Goal: Task Accomplishment & Management: Manage account settings

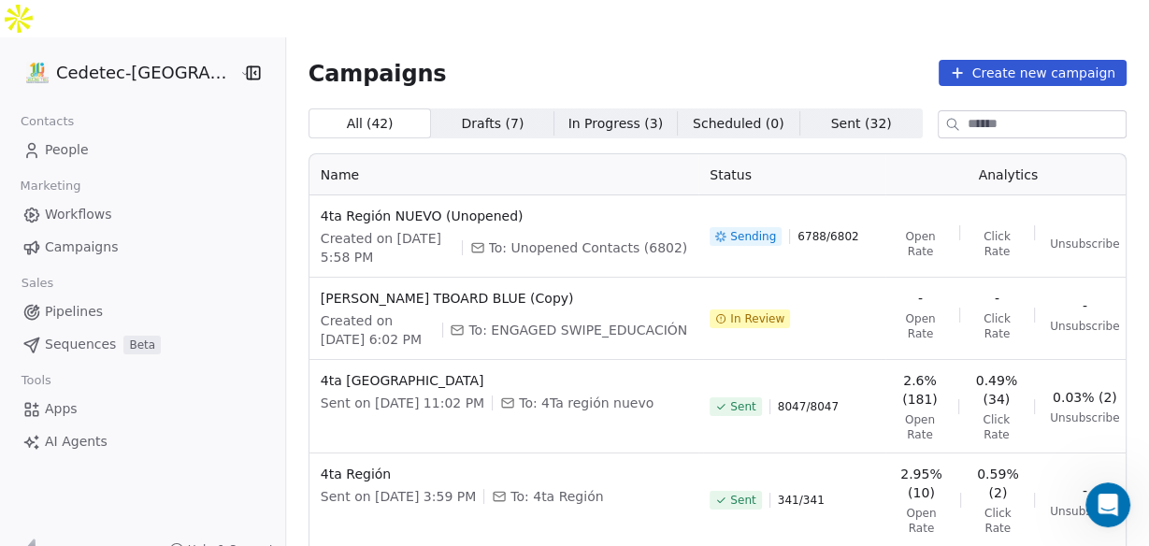
scroll to position [2234, 0]
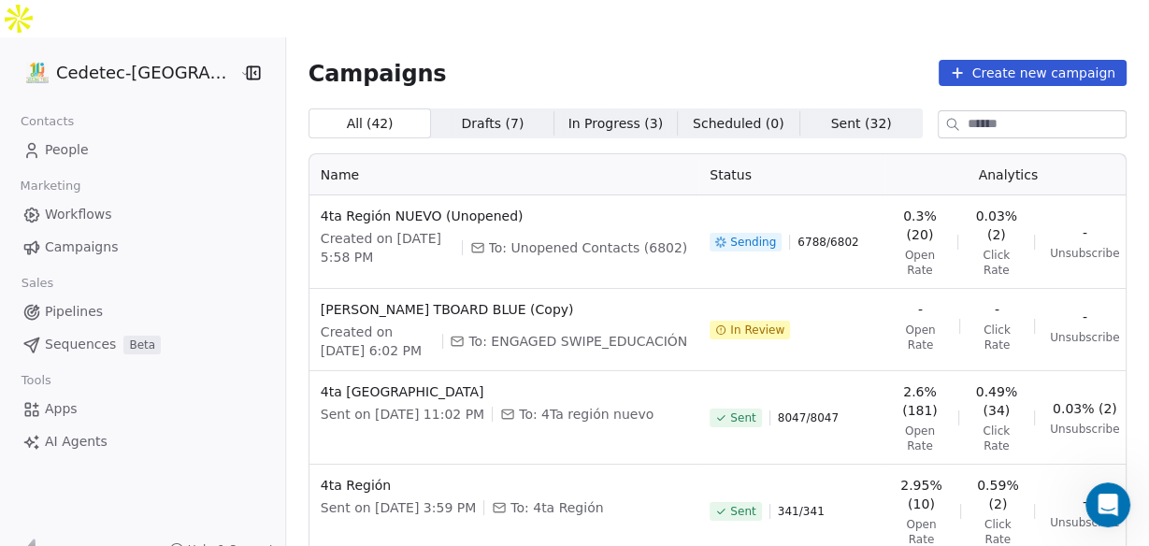
click at [1101, 496] on icon "Open Intercom Messenger" at bounding box center [1108, 505] width 31 height 31
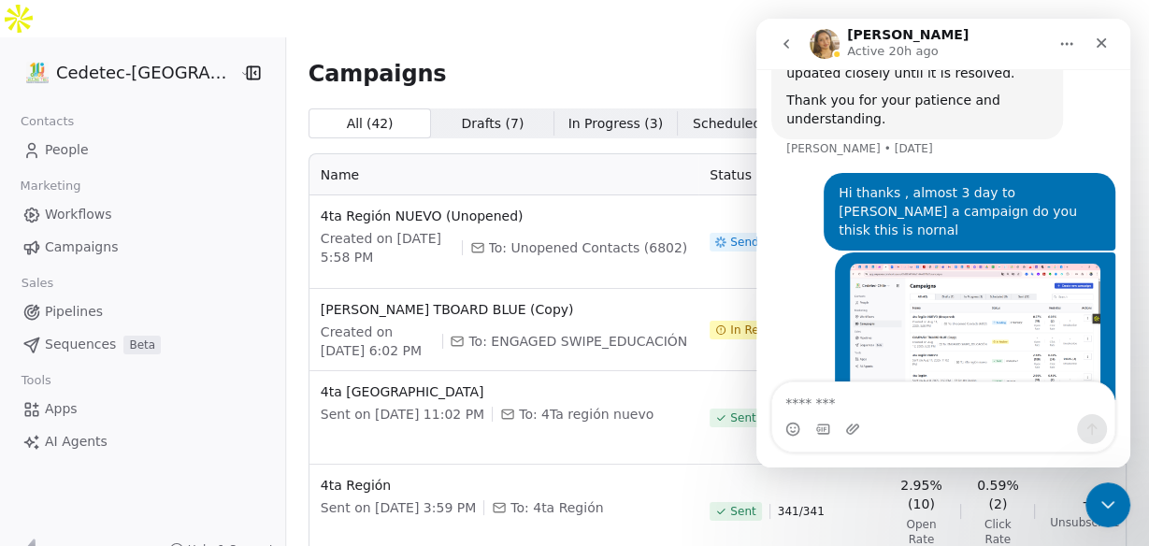
scroll to position [2234, 0]
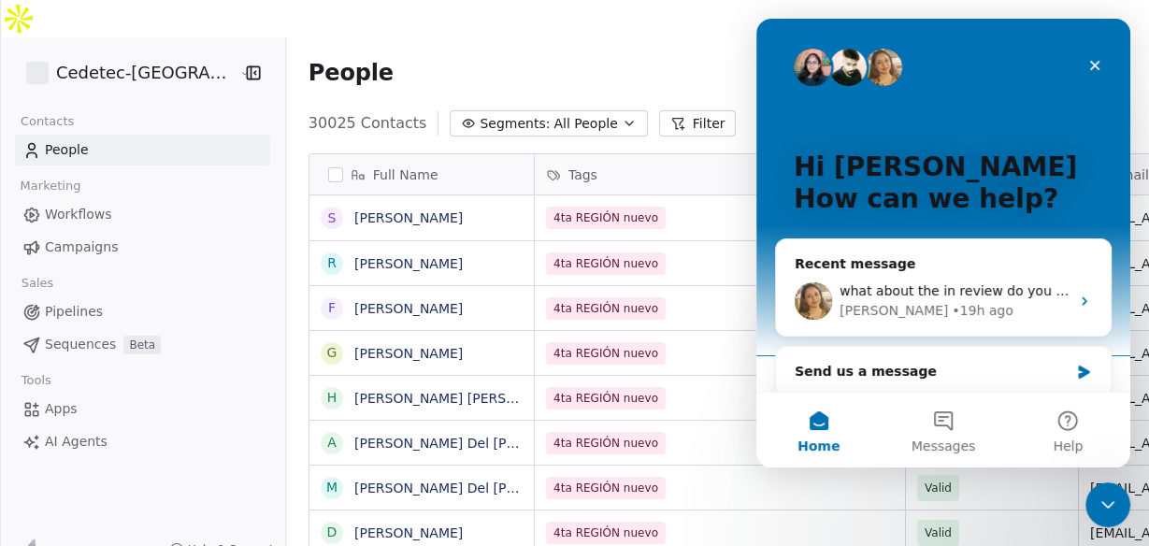
scroll to position [469, 885]
click at [1099, 501] on icon "Close Intercom Messenger" at bounding box center [1108, 505] width 22 height 22
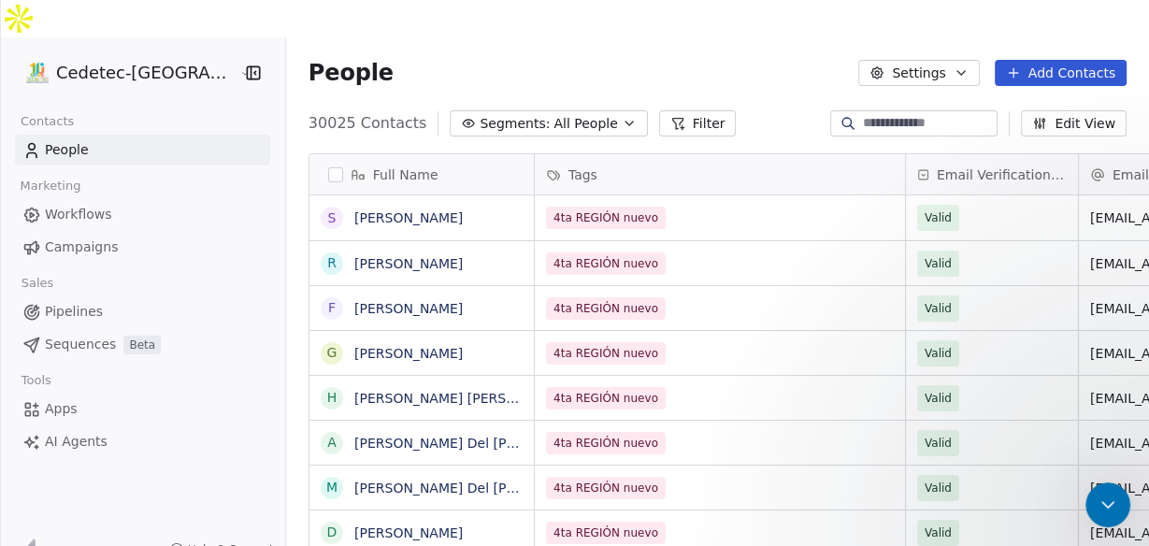
scroll to position [0, 0]
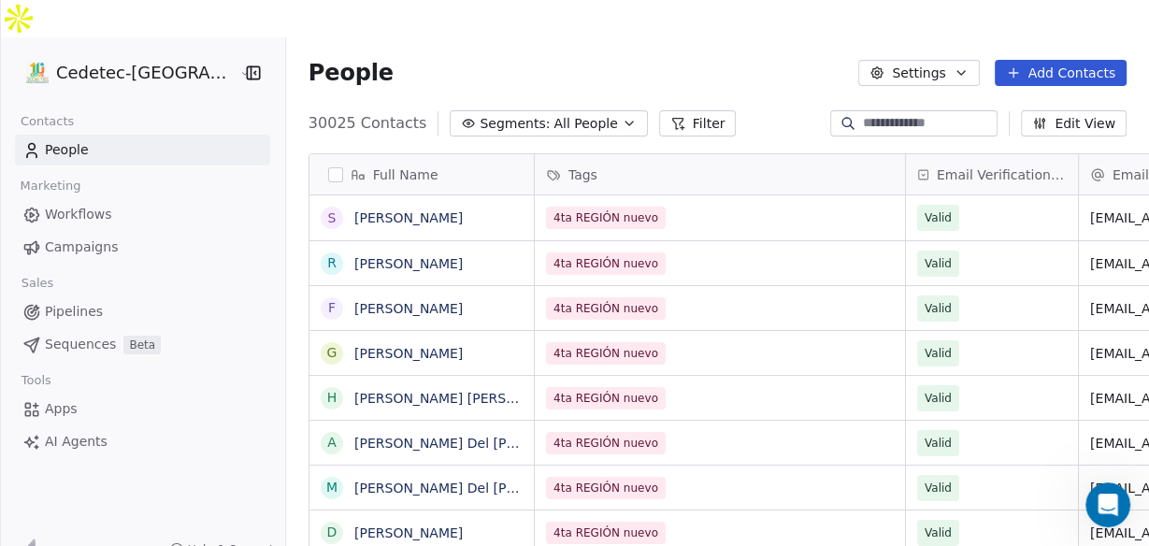
click at [54, 140] on span "People" at bounding box center [67, 150] width 44 height 20
click at [79, 238] on span "Campaigns" at bounding box center [81, 248] width 73 height 20
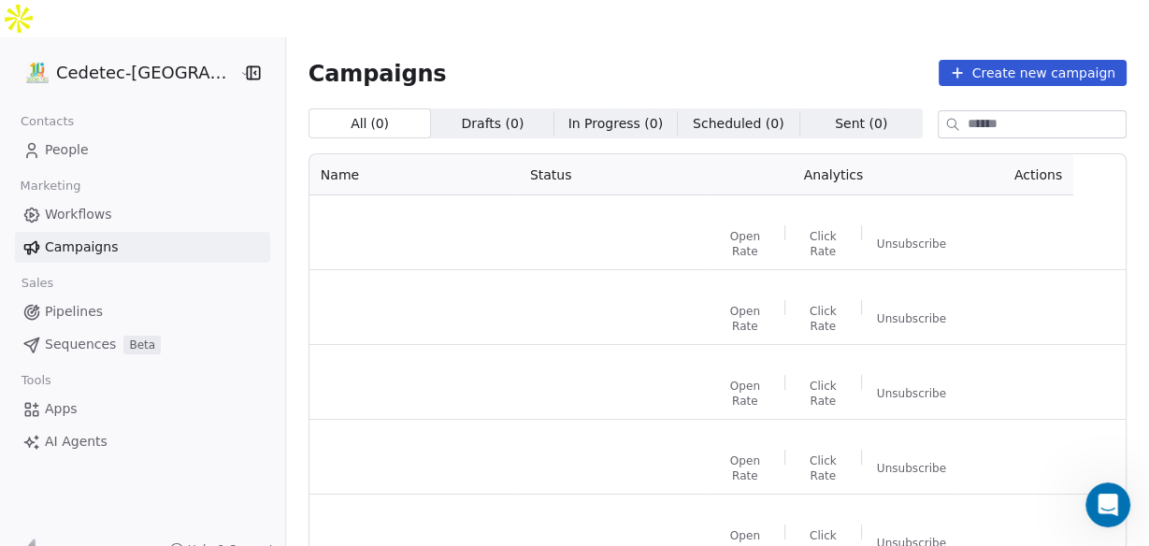
click at [73, 205] on span "Workflows" at bounding box center [78, 215] width 67 height 20
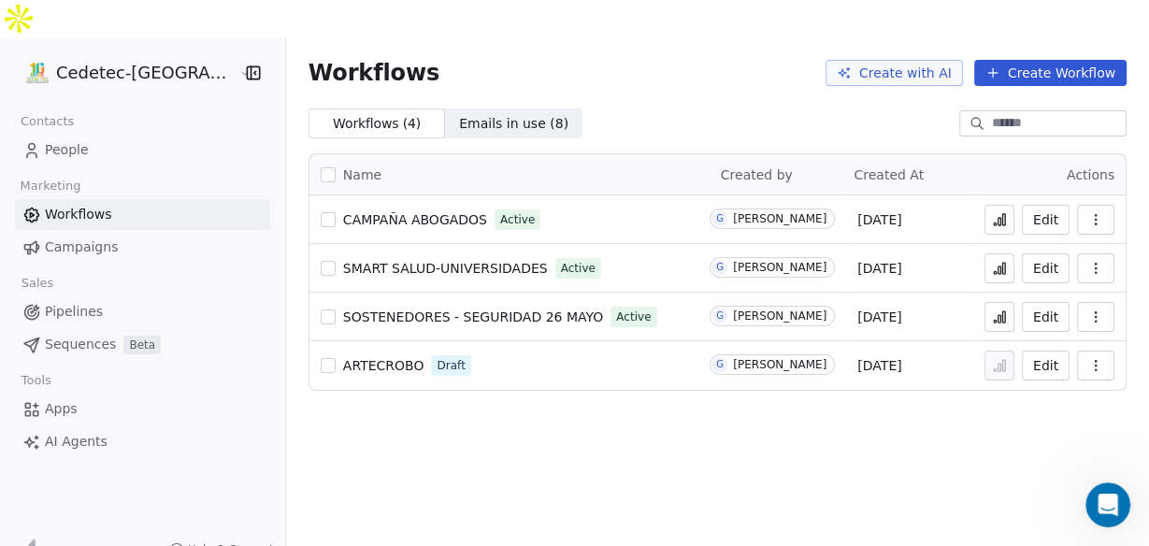
click at [1099, 310] on icon "button" at bounding box center [1096, 317] width 15 height 15
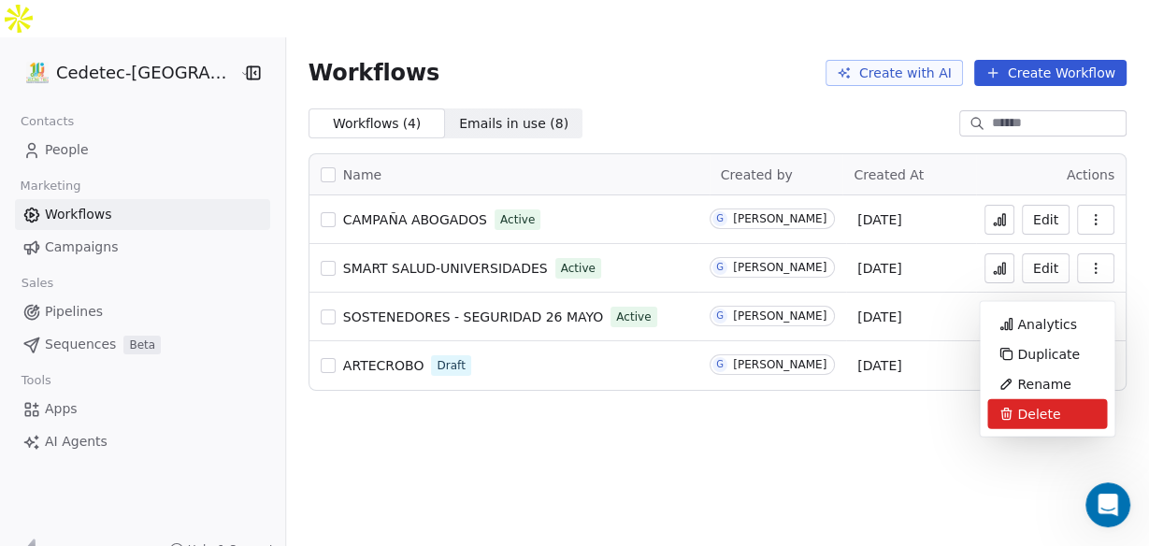
click at [1021, 410] on span "Delete" at bounding box center [1039, 414] width 43 height 19
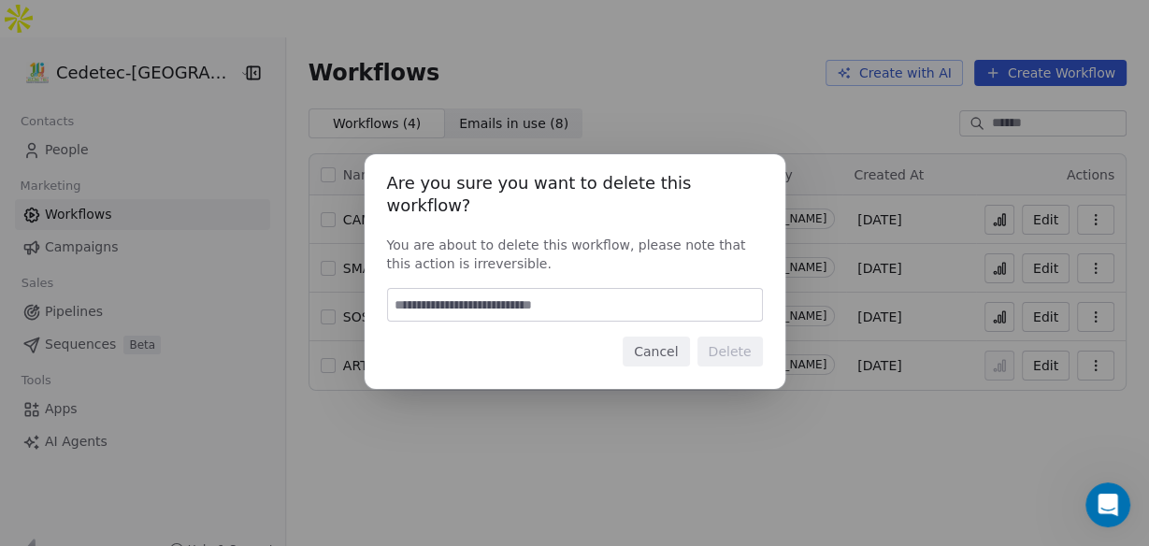
click at [563, 303] on input at bounding box center [575, 305] width 374 height 32
type input "******"
click at [733, 343] on button "Delete" at bounding box center [730, 352] width 65 height 30
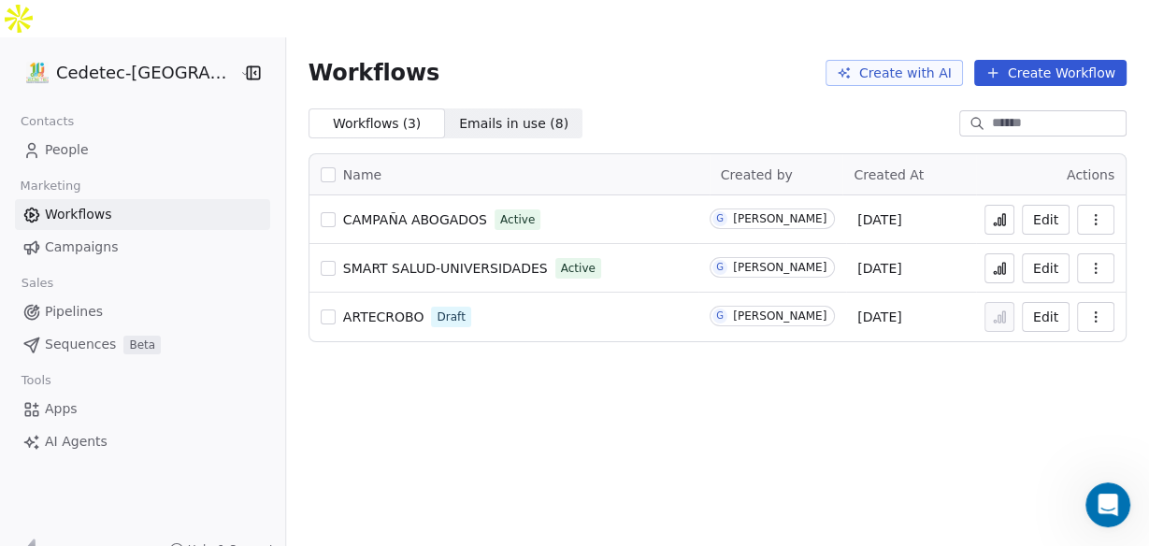
click at [1089, 310] on icon "button" at bounding box center [1096, 317] width 15 height 15
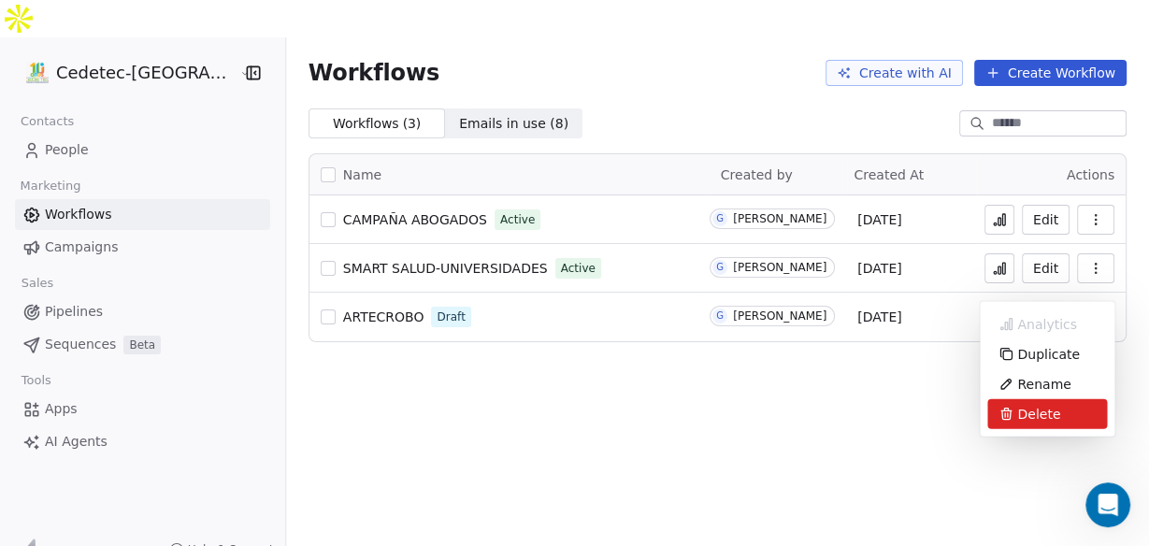
click at [1014, 412] on div "Delete" at bounding box center [1048, 414] width 120 height 30
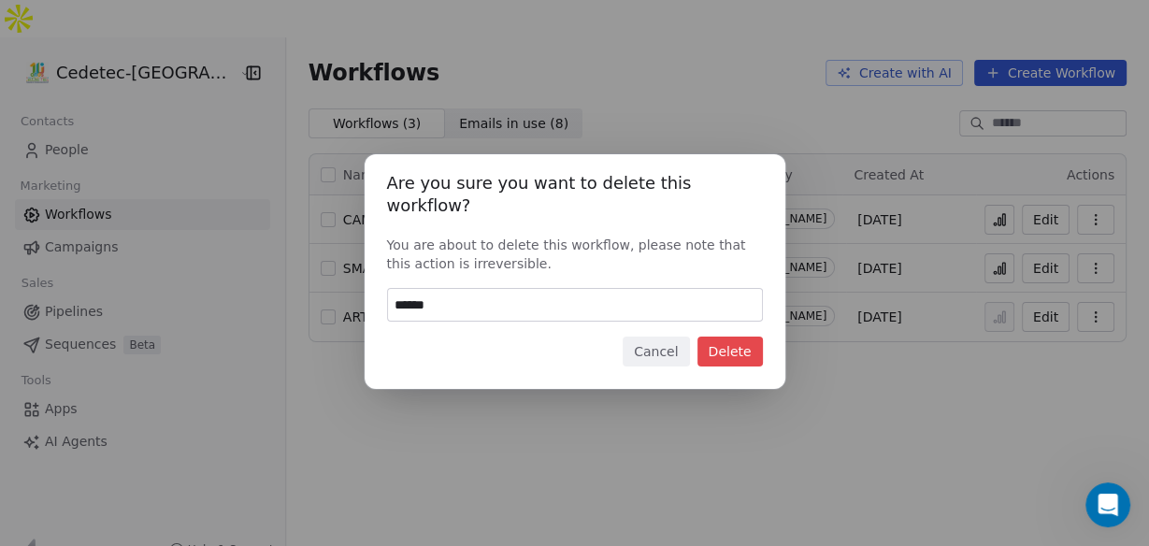
type input "******"
click at [748, 339] on button "Delete" at bounding box center [730, 352] width 65 height 30
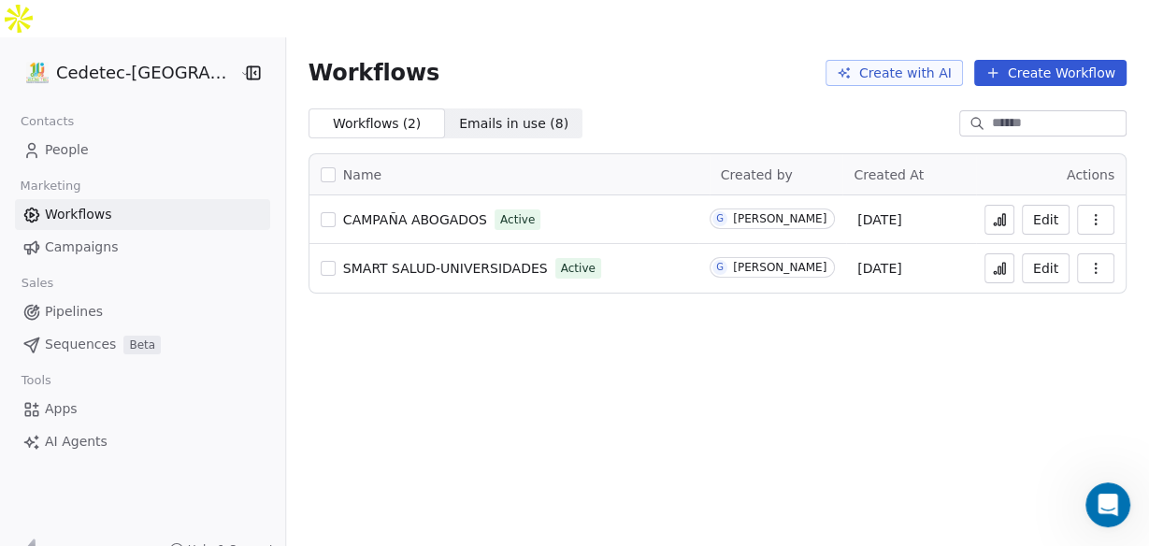
click at [64, 302] on span "Pipelines" at bounding box center [74, 312] width 58 height 20
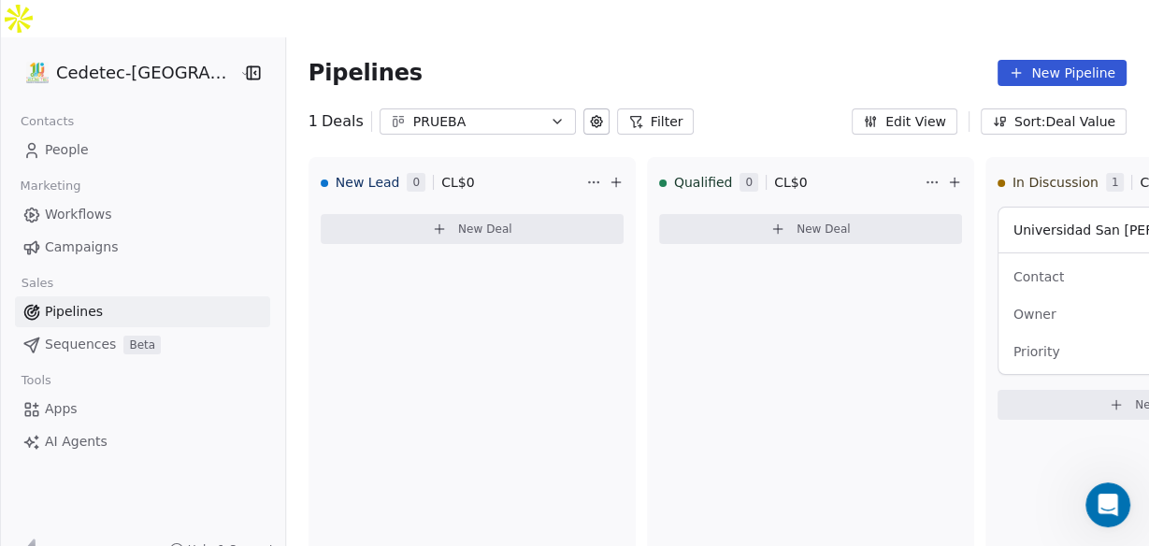
click at [71, 205] on span "Workflows" at bounding box center [78, 215] width 67 height 20
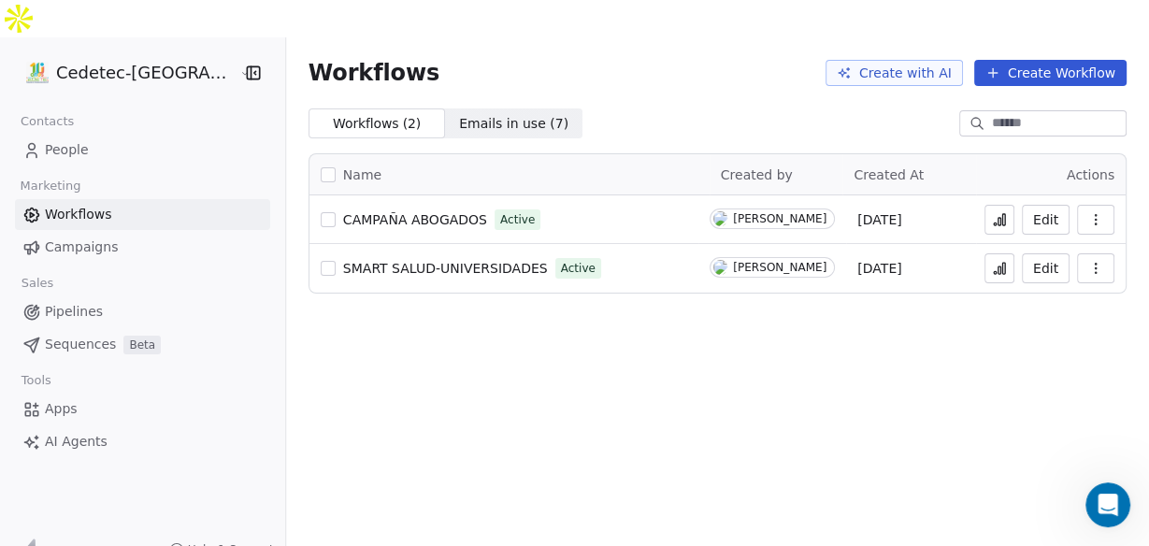
click at [51, 140] on span "People" at bounding box center [67, 150] width 44 height 20
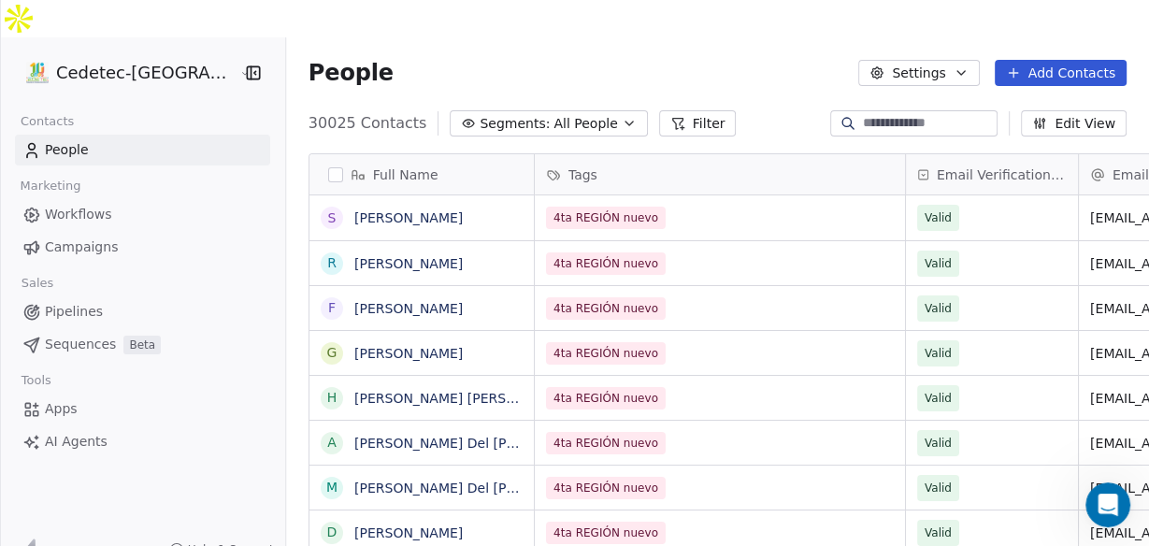
scroll to position [469, 885]
